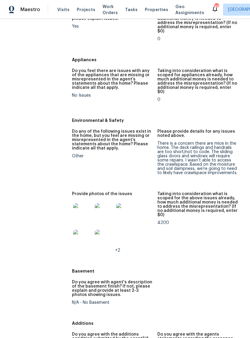
scroll to position [756, 0]
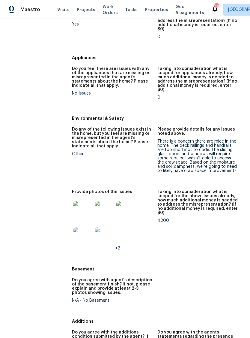
click at [85, 201] on img at bounding box center [82, 210] width 19 height 19
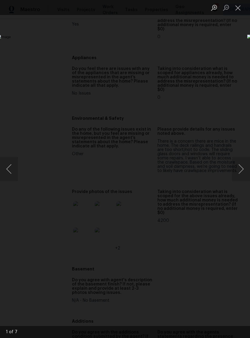
click at [243, 170] on button "Next image" at bounding box center [241, 169] width 18 height 24
click at [241, 170] on button "Next image" at bounding box center [241, 169] width 18 height 24
click at [242, 170] on button "Next image" at bounding box center [241, 169] width 18 height 24
click at [241, 171] on button "Next image" at bounding box center [241, 169] width 18 height 24
click at [241, 170] on button "Next image" at bounding box center [241, 169] width 18 height 24
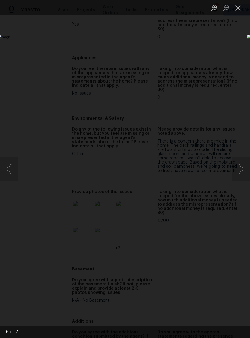
click at [241, 170] on button "Next image" at bounding box center [241, 169] width 18 height 24
click at [241, 168] on button "Next image" at bounding box center [241, 169] width 18 height 24
click at [240, 11] on button "Close lightbox" at bounding box center [238, 7] width 12 height 11
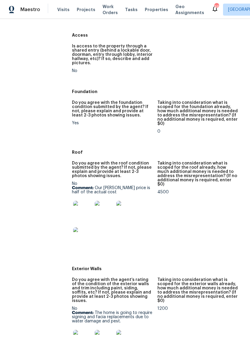
scroll to position [127, 0]
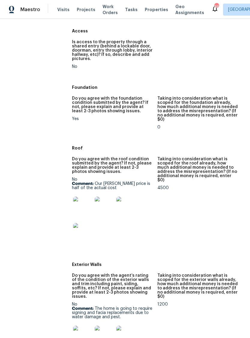
click at [87, 197] on img at bounding box center [82, 206] width 19 height 19
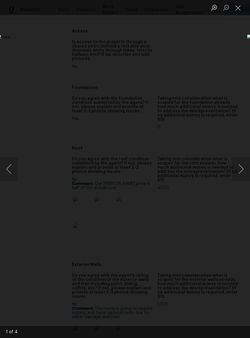
click at [243, 170] on button "Next image" at bounding box center [241, 169] width 18 height 24
click at [242, 170] on button "Next image" at bounding box center [241, 169] width 18 height 24
click at [239, 170] on button "Next image" at bounding box center [241, 169] width 18 height 24
click at [238, 10] on button "Close lightbox" at bounding box center [238, 7] width 12 height 11
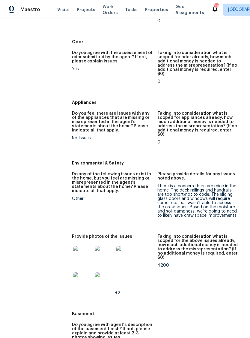
scroll to position [712, 0]
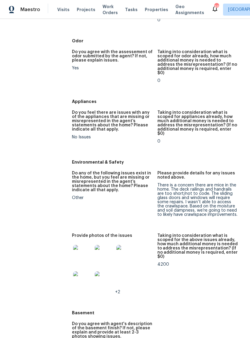
click at [87, 245] on img at bounding box center [82, 254] width 19 height 19
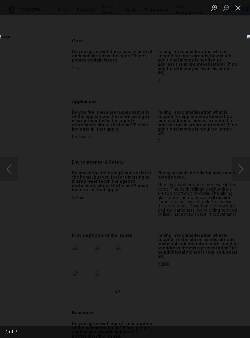
click at [243, 173] on button "Next image" at bounding box center [241, 169] width 18 height 24
click at [242, 171] on button "Next image" at bounding box center [241, 169] width 18 height 24
click at [242, 168] on button "Next image" at bounding box center [241, 169] width 18 height 24
click at [240, 166] on button "Next image" at bounding box center [241, 169] width 18 height 24
click at [242, 164] on button "Next image" at bounding box center [241, 169] width 18 height 24
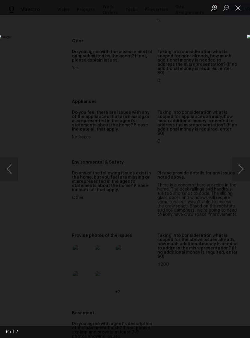
click at [235, 13] on button "Close lightbox" at bounding box center [238, 7] width 12 height 11
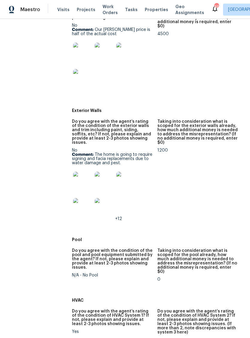
scroll to position [282, 0]
click at [80, 174] on img at bounding box center [82, 180] width 19 height 19
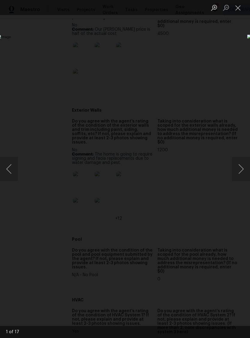
click at [240, 179] on button "Next image" at bounding box center [241, 169] width 18 height 24
click at [241, 176] on button "Next image" at bounding box center [241, 169] width 18 height 24
click at [243, 175] on button "Next image" at bounding box center [241, 169] width 18 height 24
click at [240, 168] on button "Next image" at bounding box center [241, 169] width 18 height 24
click at [240, 169] on button "Next image" at bounding box center [241, 169] width 18 height 24
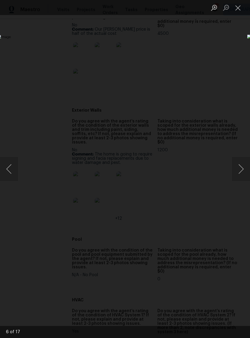
click at [237, 166] on button "Next image" at bounding box center [241, 169] width 18 height 24
click at [242, 169] on button "Next image" at bounding box center [241, 169] width 18 height 24
click at [238, 174] on button "Next image" at bounding box center [241, 169] width 18 height 24
click at [242, 170] on button "Next image" at bounding box center [241, 169] width 18 height 24
click at [241, 167] on button "Next image" at bounding box center [241, 169] width 18 height 24
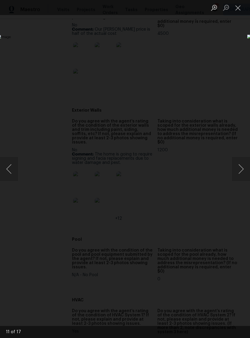
click at [240, 166] on button "Next image" at bounding box center [241, 169] width 18 height 24
click at [239, 169] on button "Next image" at bounding box center [241, 169] width 18 height 24
click at [241, 172] on button "Next image" at bounding box center [241, 169] width 18 height 24
click at [238, 172] on button "Next image" at bounding box center [241, 169] width 18 height 24
click at [240, 172] on button "Next image" at bounding box center [241, 169] width 18 height 24
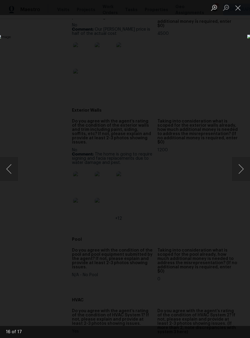
click at [11, 173] on button "Previous image" at bounding box center [9, 169] width 18 height 24
click at [11, 167] on button "Previous image" at bounding box center [9, 169] width 18 height 24
click at [7, 169] on button "Previous image" at bounding box center [9, 169] width 18 height 24
click at [9, 165] on button "Previous image" at bounding box center [9, 169] width 18 height 24
click at [7, 165] on button "Previous image" at bounding box center [9, 169] width 18 height 24
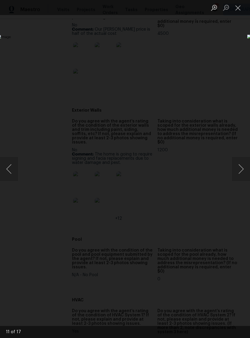
click at [10, 168] on button "Previous image" at bounding box center [9, 169] width 18 height 24
click at [8, 168] on button "Previous image" at bounding box center [9, 169] width 18 height 24
click at [11, 165] on button "Previous image" at bounding box center [9, 169] width 18 height 24
click at [4, 167] on button "Previous image" at bounding box center [9, 169] width 18 height 24
click at [8, 168] on button "Previous image" at bounding box center [9, 169] width 18 height 24
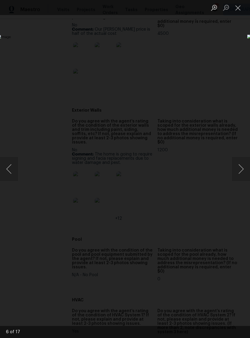
click at [8, 165] on button "Previous image" at bounding box center [9, 169] width 18 height 24
click at [9, 165] on button "Previous image" at bounding box center [9, 169] width 18 height 24
click at [8, 169] on button "Previous image" at bounding box center [9, 169] width 18 height 24
click at [10, 165] on button "Previous image" at bounding box center [9, 169] width 18 height 24
click at [9, 161] on button "Previous image" at bounding box center [9, 169] width 18 height 24
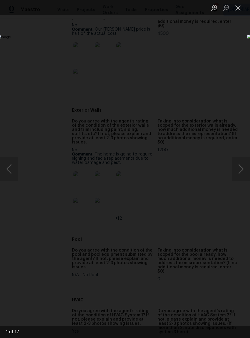
click at [9, 177] on button "Previous image" at bounding box center [9, 169] width 18 height 24
click at [3, 168] on button "Previous image" at bounding box center [9, 169] width 18 height 24
click at [5, 171] on button "Previous image" at bounding box center [9, 169] width 18 height 24
click at [240, 11] on button "Close lightbox" at bounding box center [238, 7] width 12 height 11
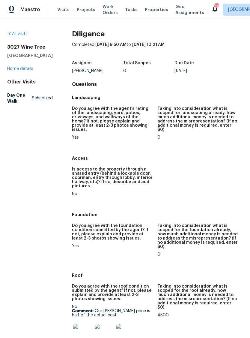
scroll to position [0, 0]
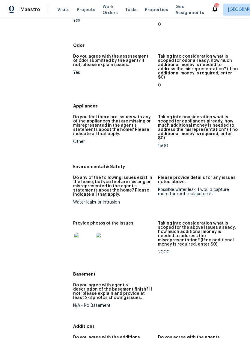
scroll to position [619, 0]
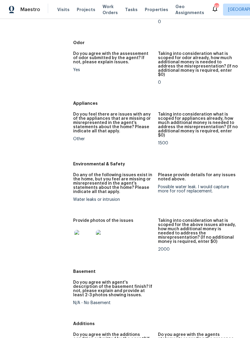
click at [77, 230] on img at bounding box center [83, 239] width 19 height 19
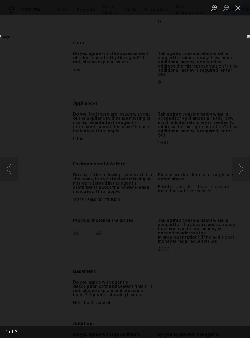
click at [241, 169] on button "Next image" at bounding box center [241, 169] width 18 height 24
click at [239, 8] on button "Close lightbox" at bounding box center [238, 7] width 12 height 11
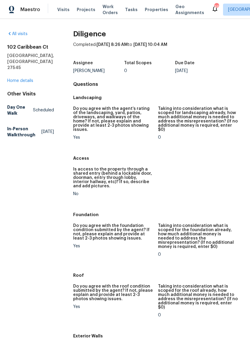
scroll to position [0, 0]
